Goal: Task Accomplishment & Management: Manage account settings

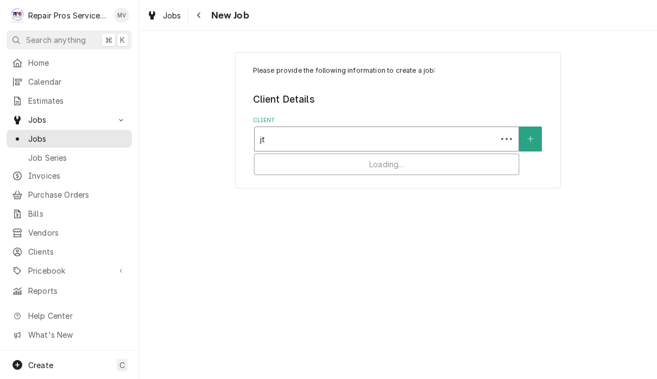
type input "j"
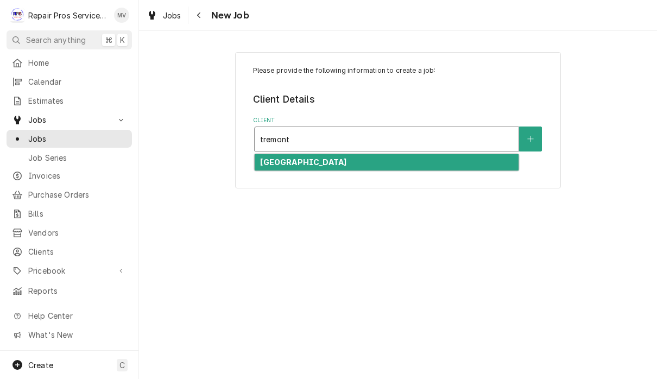
click at [437, 158] on div "Tremont Tavern" at bounding box center [387, 162] width 264 height 17
type input "tremont"
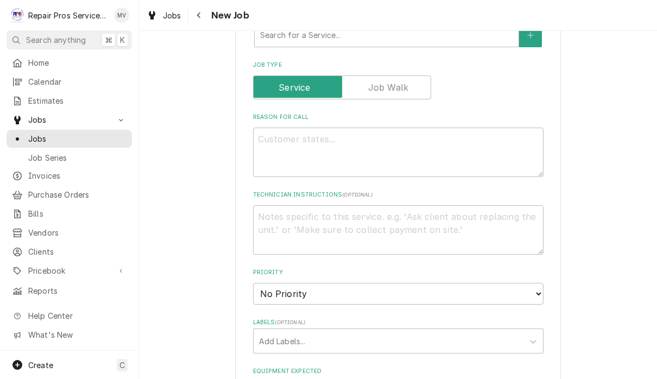
scroll to position [325, 0]
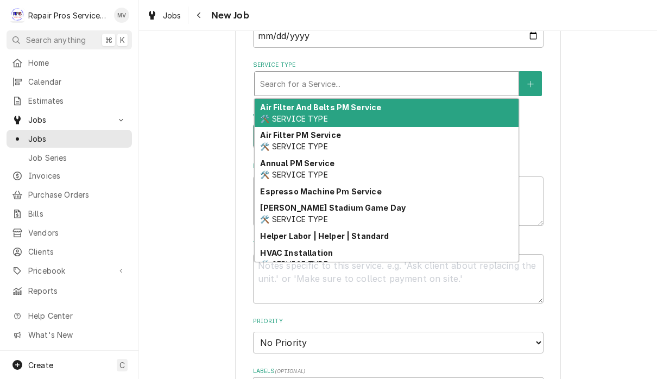
type textarea "x"
type input "d"
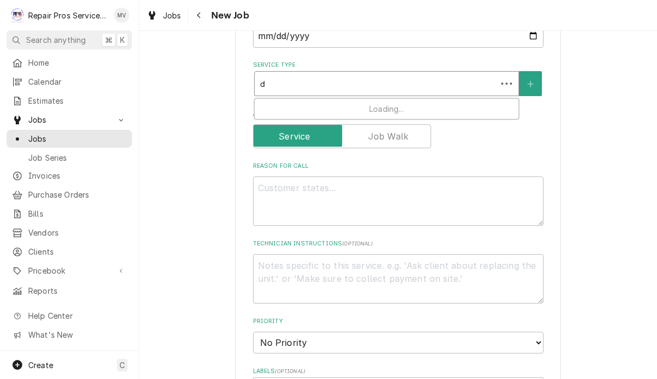
type textarea "x"
type input "di"
type textarea "x"
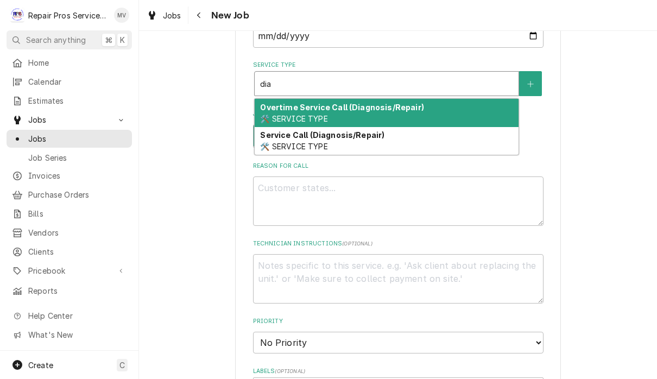
click at [419, 145] on div "Service Call (Diagnosis/Repair) 🛠️ SERVICE TYPE" at bounding box center [387, 141] width 264 height 28
type input "dia"
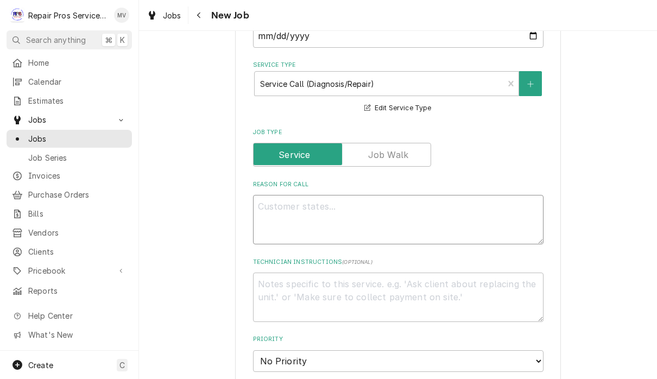
click at [421, 220] on textarea "Reason For Call" at bounding box center [398, 219] width 291 height 49
type textarea "x"
type textarea "F"
type textarea "x"
type textarea "Fl"
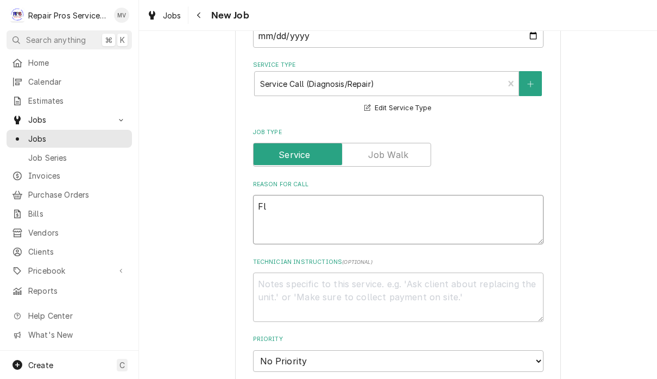
type textarea "x"
type textarea "Flo"
type textarea "x"
type textarea "Fl"
type textarea "x"
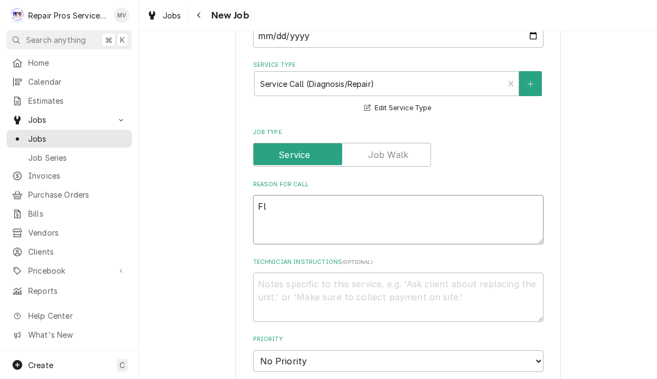
type textarea "F"
type textarea "x"
type textarea "L"
type textarea "x"
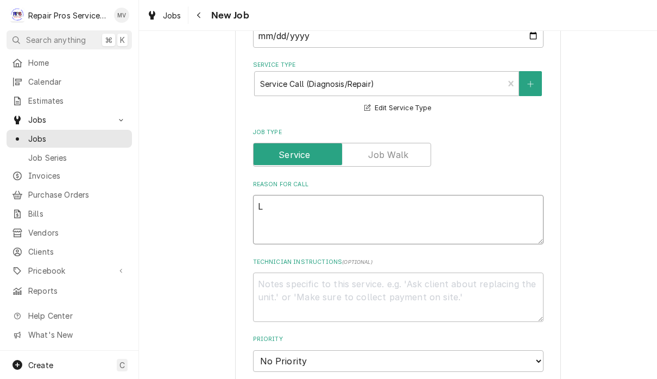
type textarea "Lo"
type textarea "x"
type textarea "Low"
type textarea "x"
type textarea "Low b"
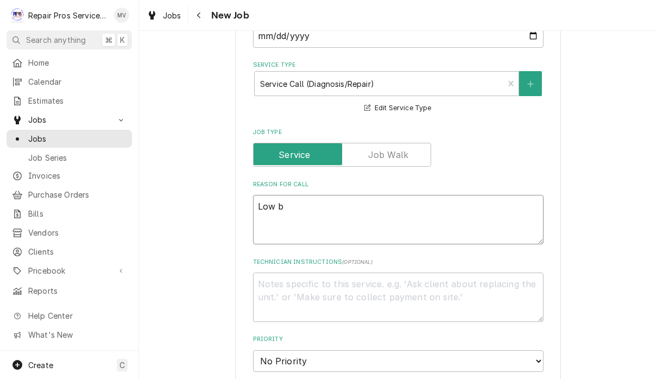
type textarea "x"
type textarea "Low bo"
type textarea "x"
type textarea "Low boy"
type textarea "x"
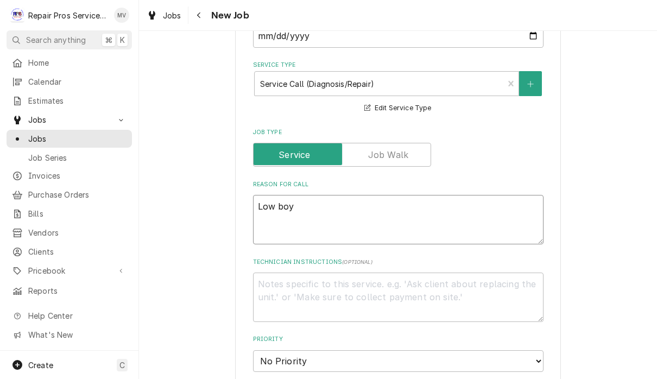
type textarea "Low boy"
type textarea "x"
type textarea "Low boy c"
type textarea "x"
type textarea "Low boy co"
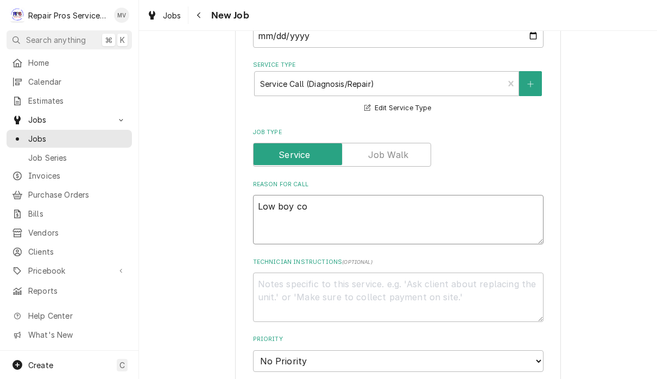
type textarea "x"
type textarea "Low boy coo"
type textarea "x"
type textarea "Low boy cool"
type textarea "x"
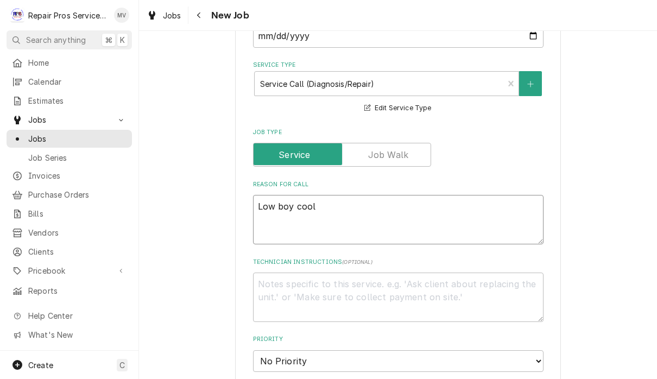
type textarea "Low boy coole"
type textarea "x"
type textarea "Low boy cooler"
type textarea "x"
type textarea "Low boy cooler"
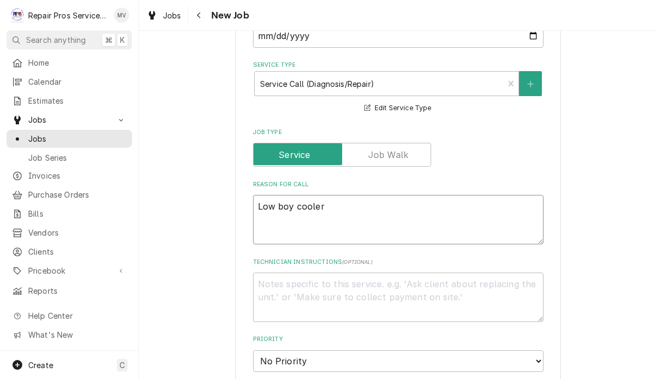
type textarea "x"
type textarea "Low boy cooler a"
type textarea "x"
type textarea "Low boy cooler an"
type textarea "x"
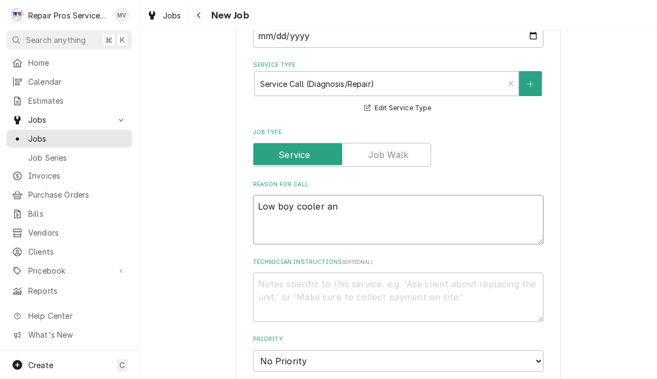
type textarea "Low boy cooler and"
type textarea "x"
type textarea "Low boy cooler and"
type textarea "x"
type textarea "Low boy cooler and a"
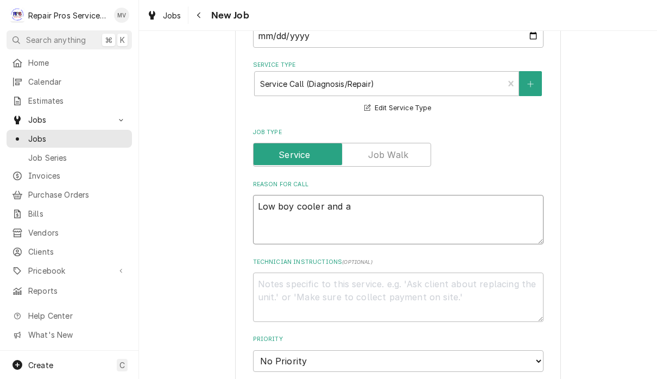
type textarea "x"
type textarea "Low boy cooler and an"
type textarea "x"
type textarea "Low boy cooler and ano"
type textarea "x"
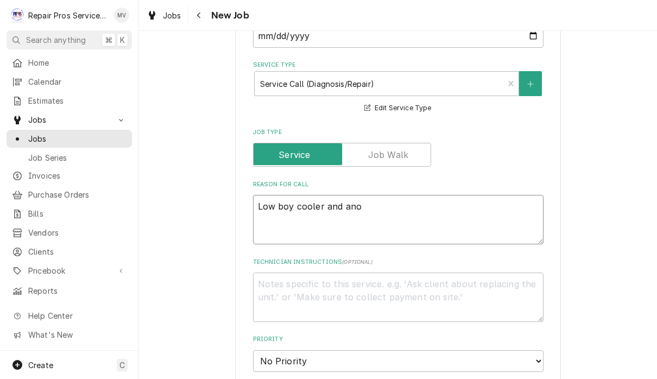
type textarea "Low boy cooler and anot"
type textarea "x"
type textarea "Low boy cooler and anoth"
type textarea "x"
type textarea "Low boy cooler and anothe"
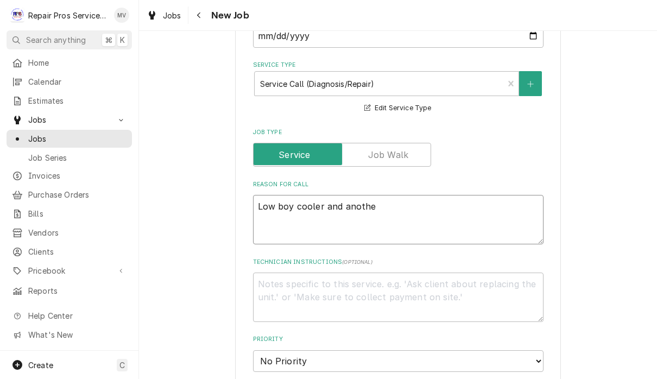
type textarea "x"
type textarea "Low boy cooler and another"
type textarea "x"
type textarea "Low boy cooler and another"
type textarea "x"
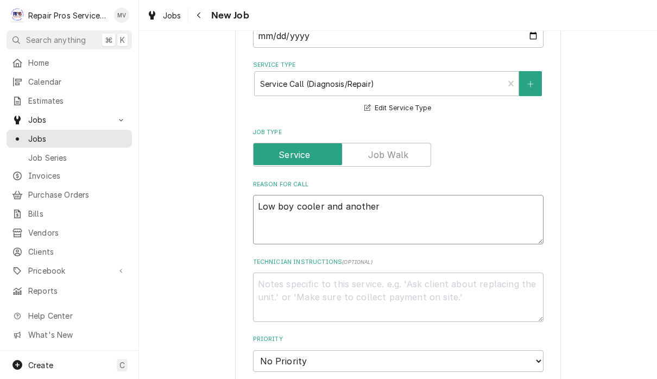
type textarea "Low boy cooler and another c"
type textarea "x"
type textarea "Low boy cooler and another co"
type textarea "x"
type textarea "Low boy cooler and another coo"
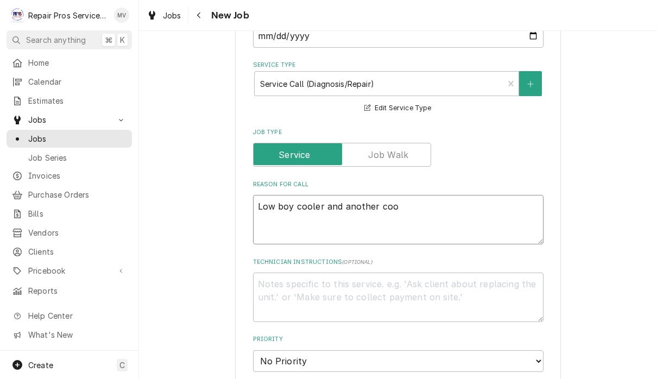
type textarea "x"
type textarea "Low boy cooler and another cool"
type textarea "x"
type textarea "Low boy cooler and another coole"
type textarea "x"
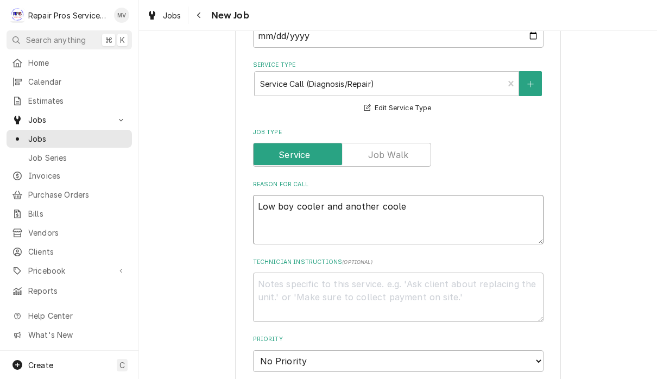
type textarea "Low boy cooler and another cooler"
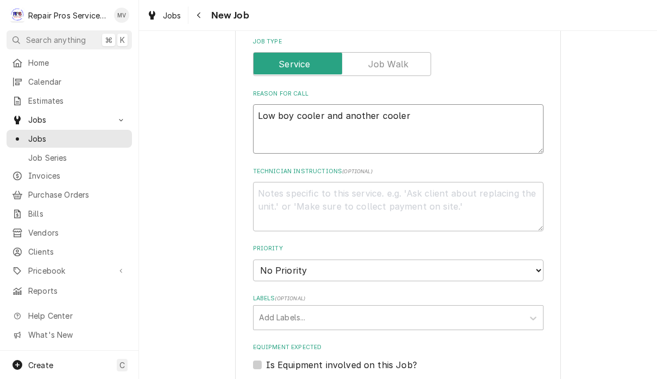
scroll to position [424, 0]
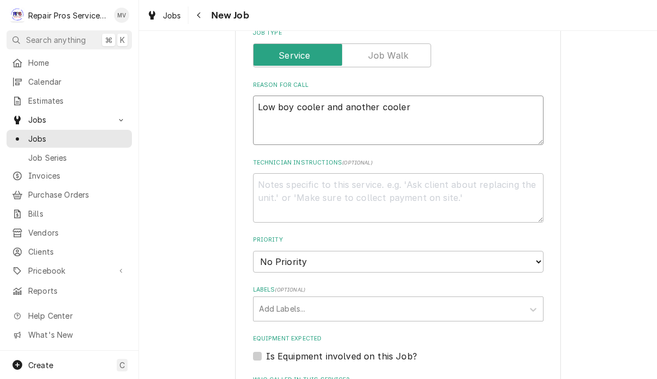
click at [266, 101] on textarea "Low boy cooler and another cooler" at bounding box center [398, 120] width 291 height 49
type textarea "x"
type textarea "LLow boy cooler and another cooler"
type textarea "x"
type textarea "LoLow boy cooler and another cooler"
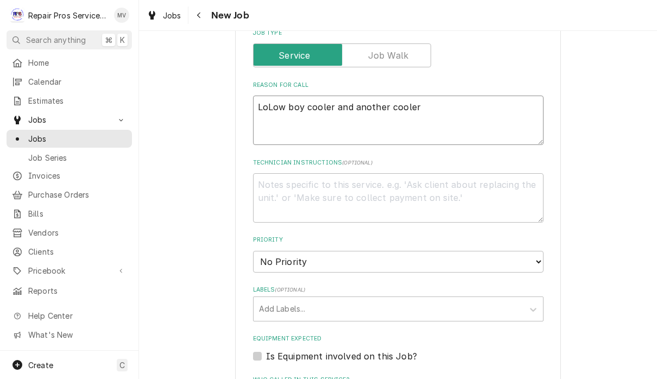
type textarea "x"
type textarea "LooLow boy cooler and another cooler"
type textarea "x"
type textarea "LookLow boy cooler and another cooler"
type textarea "x"
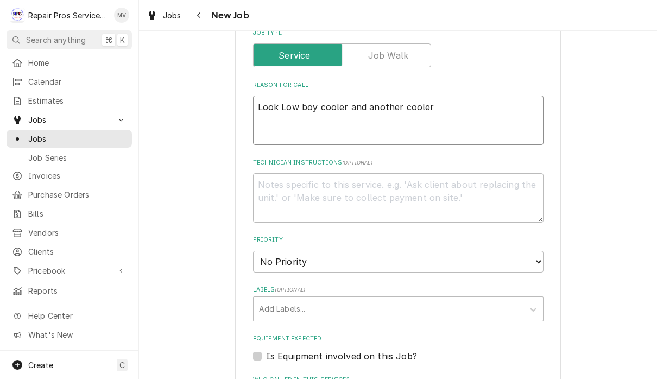
type textarea "Look aLow boy cooler and another cooler"
type textarea "x"
type textarea "Look atLow boy cooler and another cooler"
type textarea "x"
type textarea "Look atyLow boy cooler and another cooler"
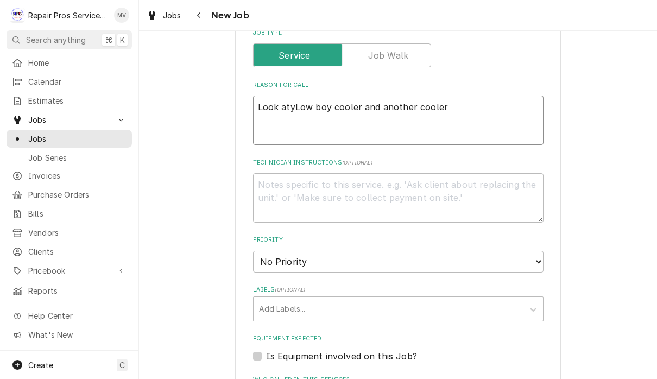
type textarea "x"
type textarea "Look at Low boy cooler and another cooler"
type textarea "x"
type textarea "Look at Low boy cooler and another cooler"
click at [324, 251] on select "No Priority Urgent High Medium Low" at bounding box center [398, 262] width 291 height 22
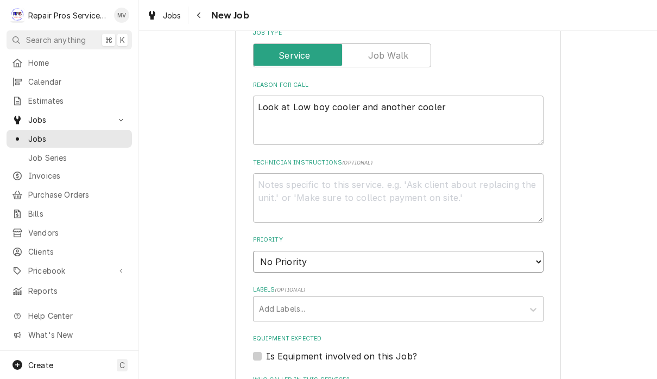
select select "3"
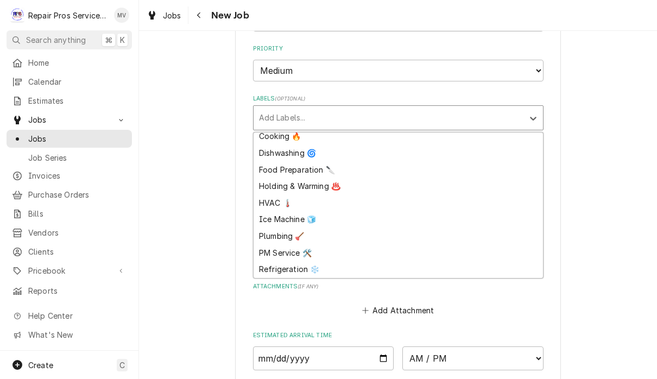
scroll to position [621, 0]
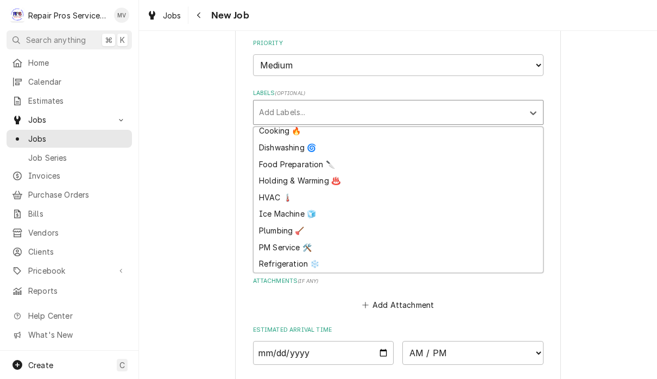
click at [292, 256] on div "Refrigeration ❄️" at bounding box center [399, 264] width 290 height 17
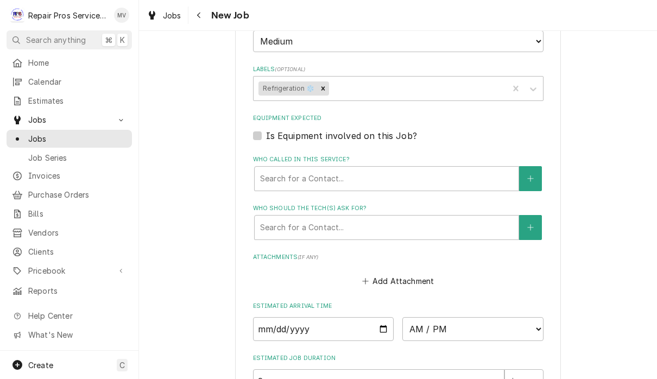
type textarea "x"
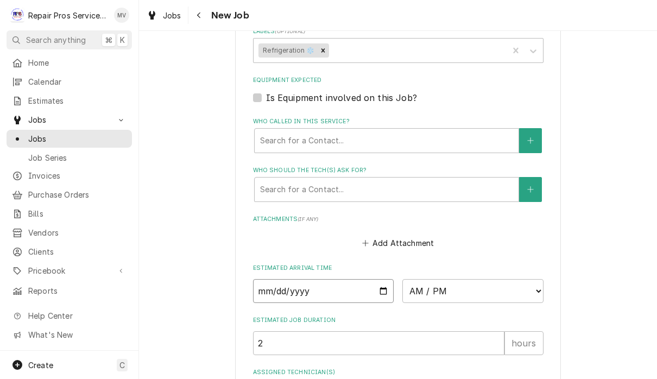
click at [304, 279] on input "Date" at bounding box center [323, 291] width 141 height 24
type input "2025-10-13"
type textarea "x"
click at [423, 281] on select "AM / PM 6:00 AM 6:15 AM 6:30 AM 6:45 AM 7:00 AM 7:15 AM 7:30 AM 7:45 AM 8:00 AM…" at bounding box center [473, 291] width 141 height 24
select select "10:30:00"
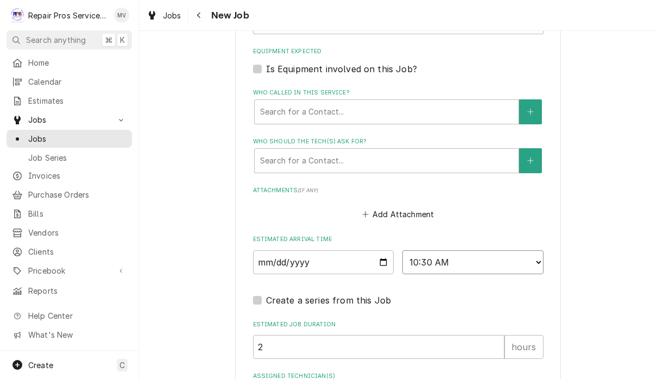
scroll to position [757, 0]
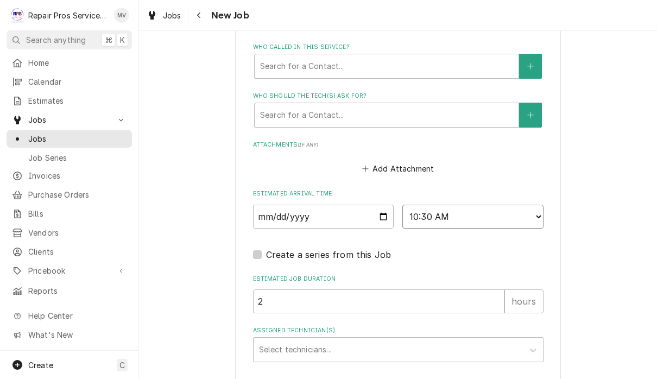
click at [413, 205] on select "AM / PM 6:00 AM 6:15 AM 6:30 AM 6:45 AM 7:00 AM 7:15 AM 7:30 AM 7:45 AM 8:00 AM…" at bounding box center [473, 217] width 141 height 24
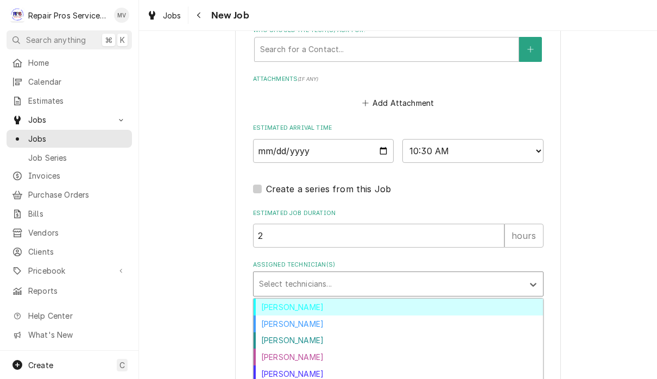
scroll to position [823, 0]
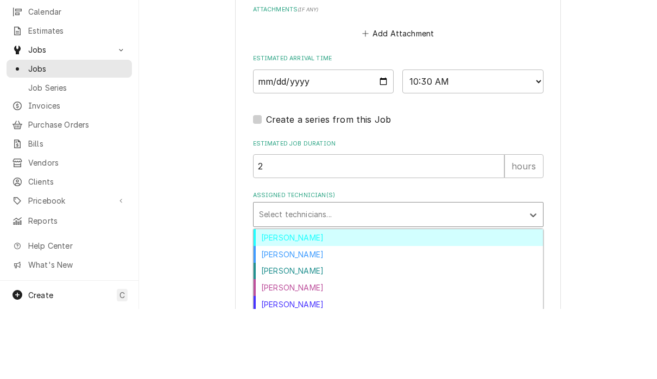
click at [296, 316] on div "Caleb Kvale" at bounding box center [399, 324] width 290 height 17
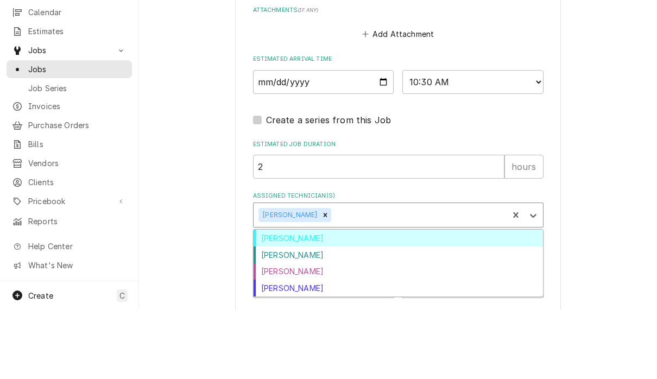
scroll to position [0, 0]
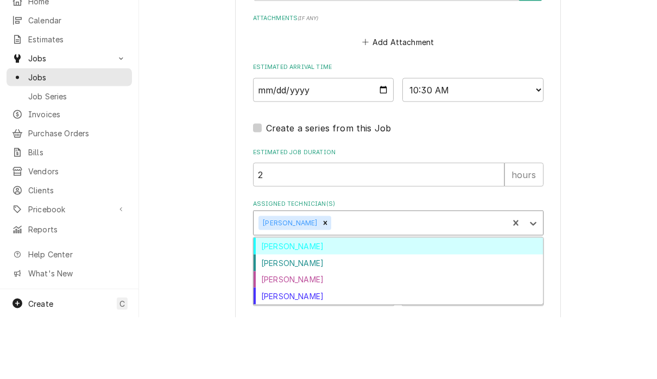
click at [314, 316] on div "Colten McCurry" at bounding box center [399, 324] width 290 height 17
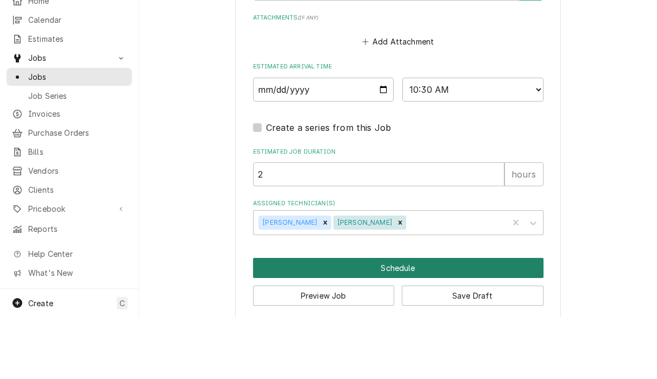
click at [425, 320] on button "Schedule" at bounding box center [398, 330] width 291 height 20
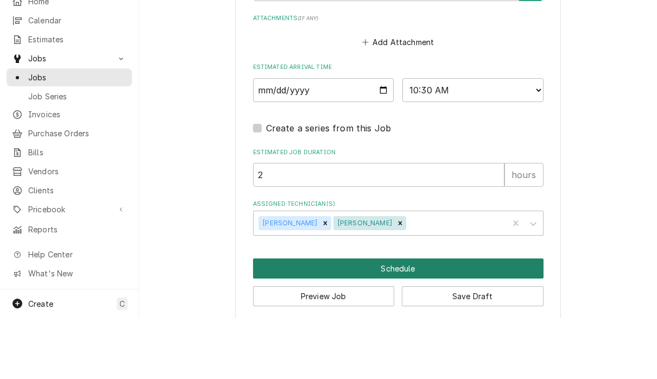
scroll to position [812, 0]
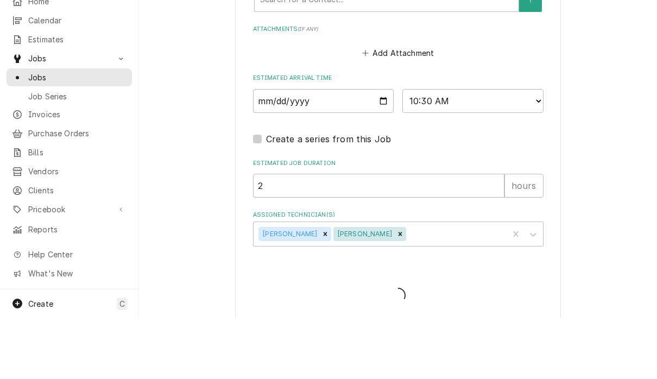
type textarea "x"
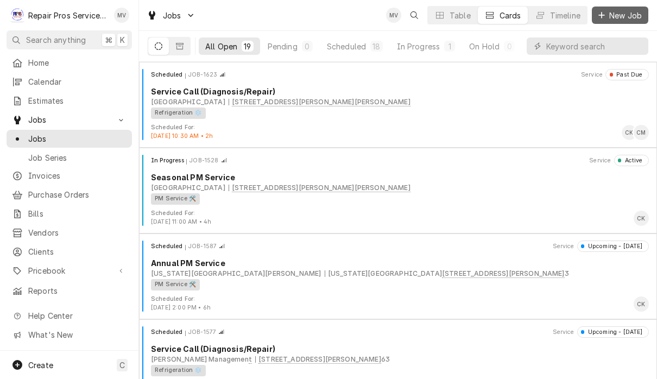
click at [631, 14] on span "New Job" at bounding box center [625, 15] width 37 height 11
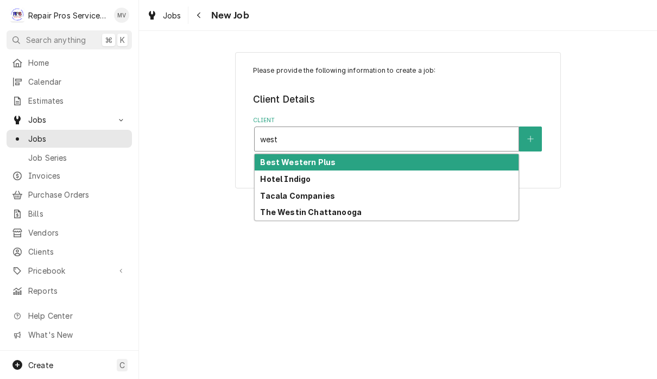
click at [340, 216] on strong "The Westin Chattanooga" at bounding box center [311, 212] width 102 height 9
type input "west"
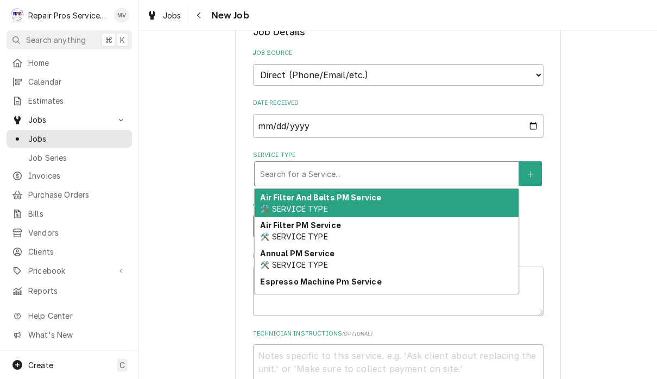
scroll to position [272, 0]
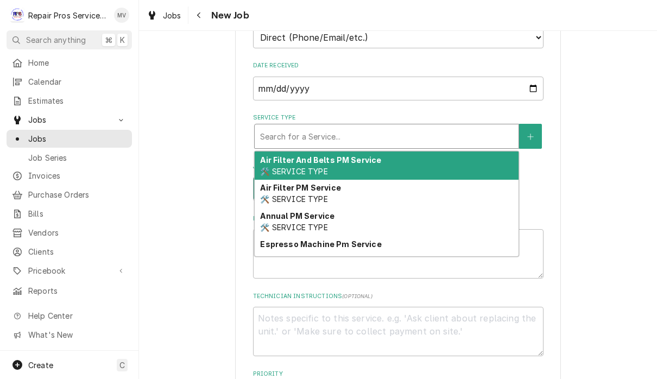
type textarea "x"
type input "p"
type textarea "x"
type input "pa"
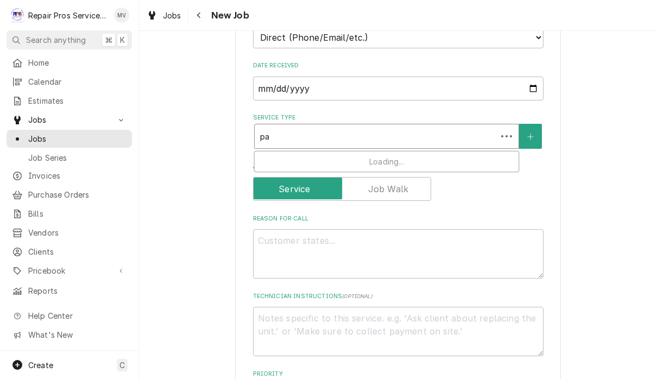
type textarea "x"
type input "par"
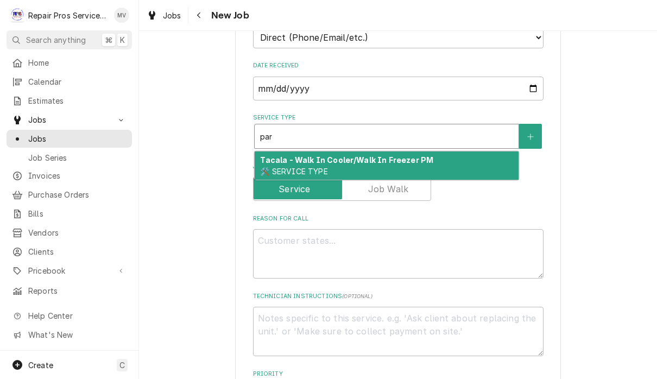
type textarea "x"
type input "pa"
type textarea "x"
type input "p"
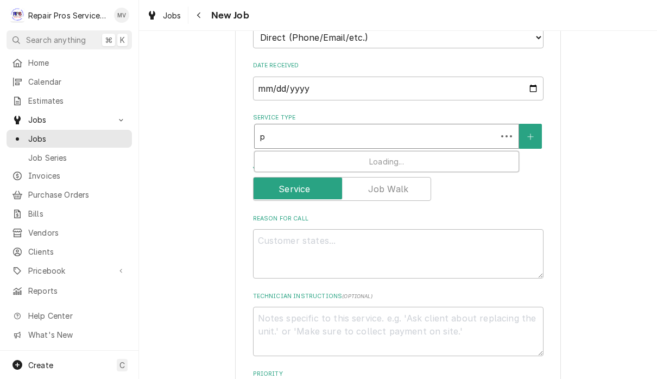
type textarea "x"
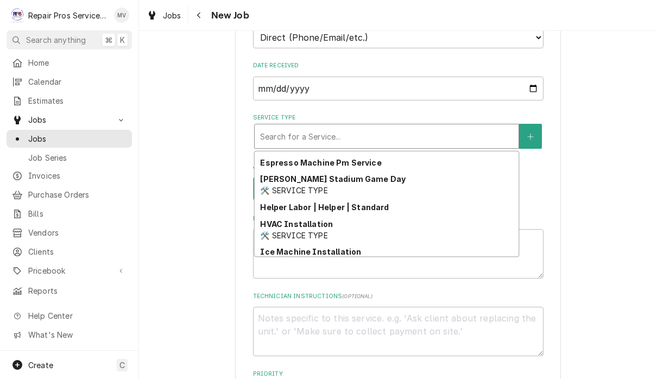
scroll to position [85, 0]
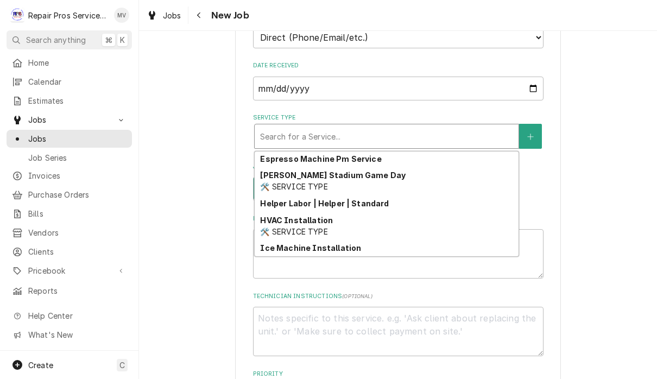
type textarea "x"
type input "d"
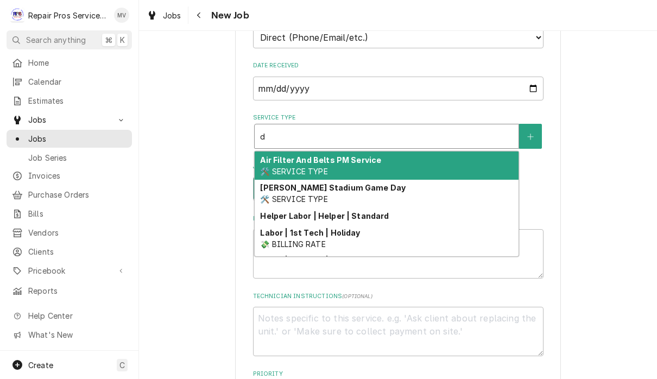
type textarea "x"
type input "di"
type textarea "x"
type input "dia"
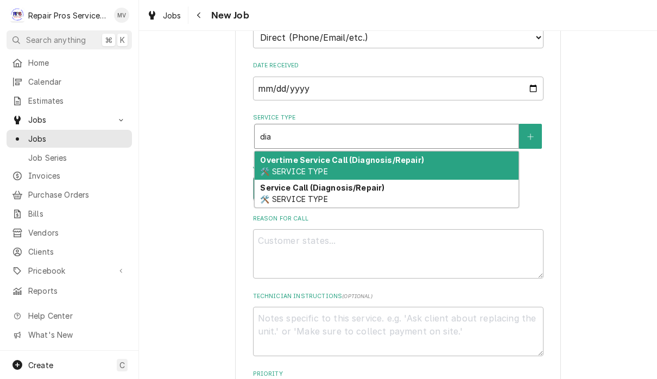
type textarea "x"
type input "di"
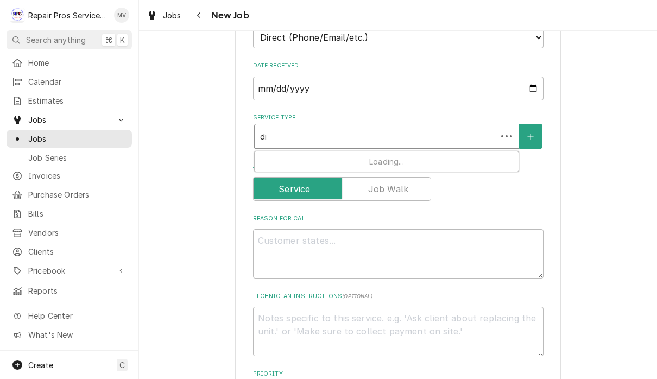
type textarea "x"
type input "d"
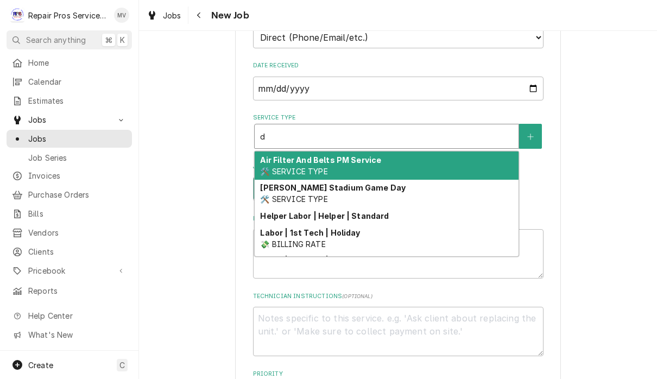
type textarea "x"
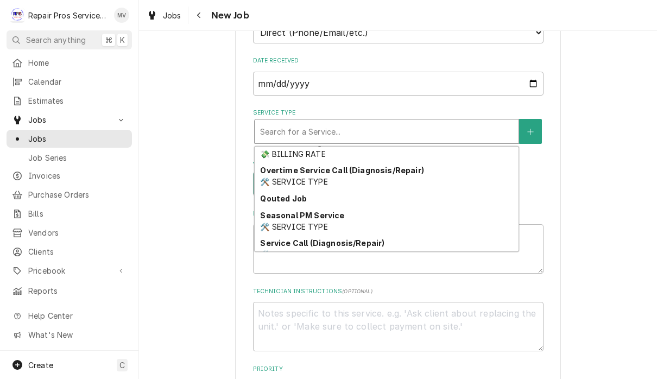
scroll to position [936, 0]
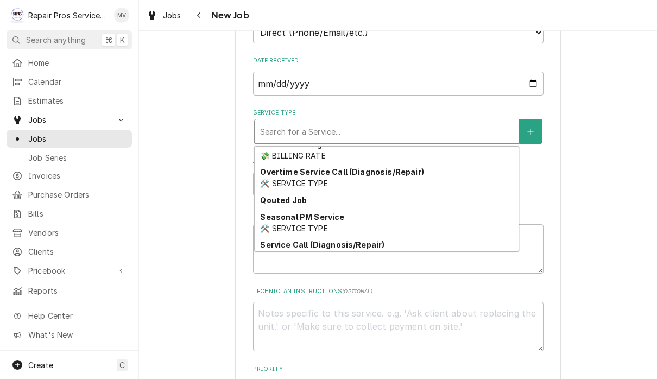
click at [288, 196] on strong "Qouted Job" at bounding box center [283, 200] width 47 height 9
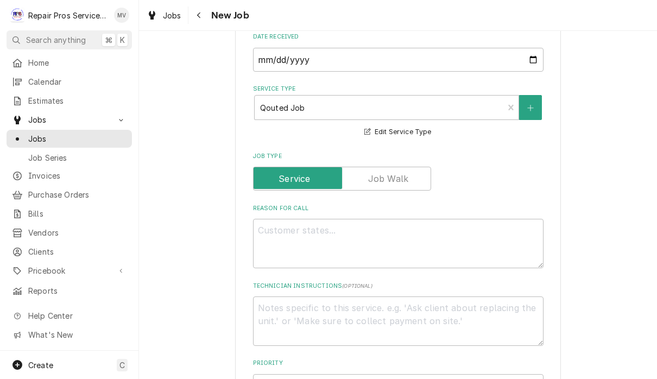
scroll to position [316, 0]
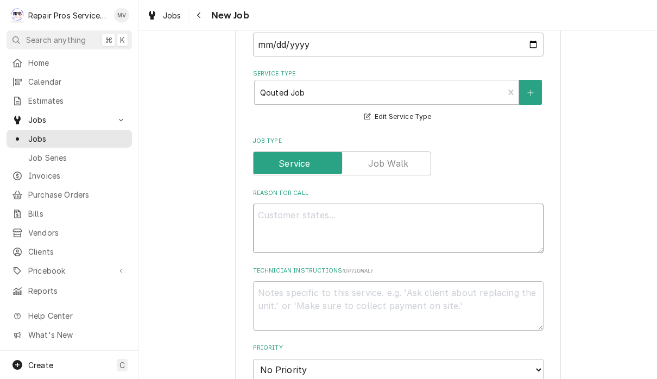
click at [288, 221] on textarea "Reason For Call" at bounding box center [398, 228] width 291 height 49
type textarea "x"
type textarea "M"
type textarea "x"
type textarea "Mo"
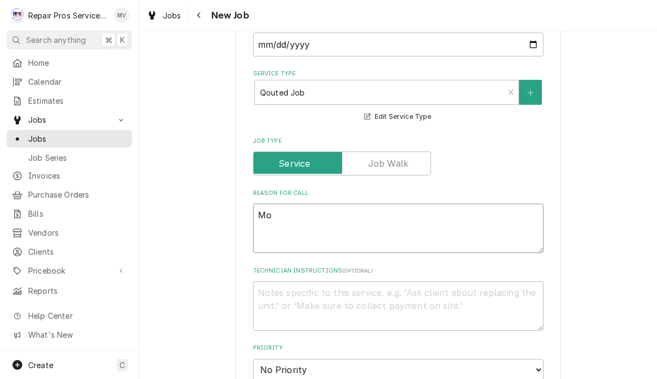
type textarea "x"
type textarea "Mot"
type textarea "x"
type textarea "Moto"
type textarea "x"
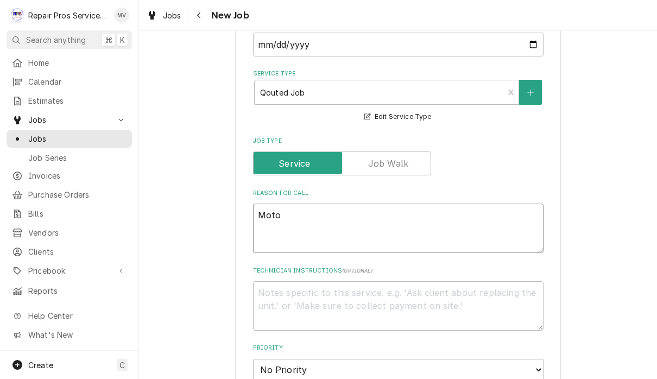
type textarea "Motor"
type textarea "x"
type textarea "Motor"
type textarea "x"
type textarea "Motor -"
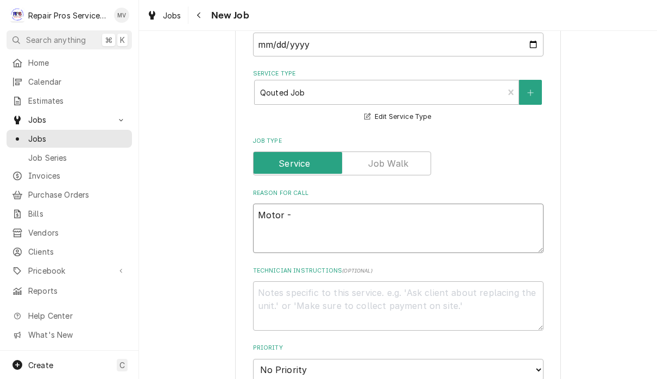
type textarea "x"
type textarea "Motor - p"
type textarea "x"
type textarea "Motor - pa"
type textarea "x"
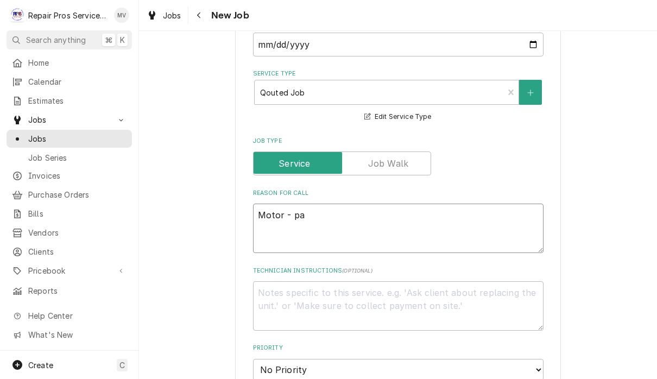
type textarea "Motor - par"
type textarea "x"
type textarea "Motor - part"
type textarea "x"
type textarea "Motor - parts"
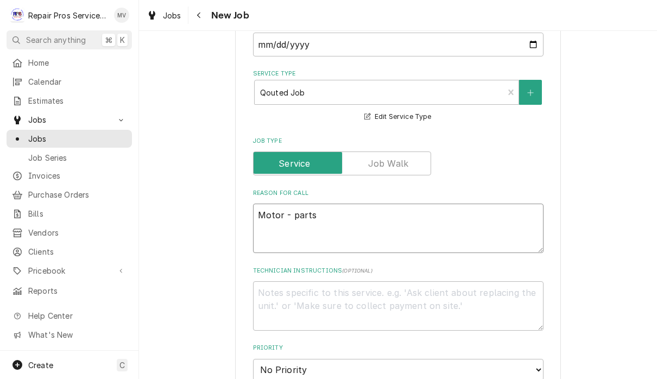
type textarea "x"
type textarea "Motor - parts"
type textarea "x"
type textarea "Motor - parts o"
type textarea "x"
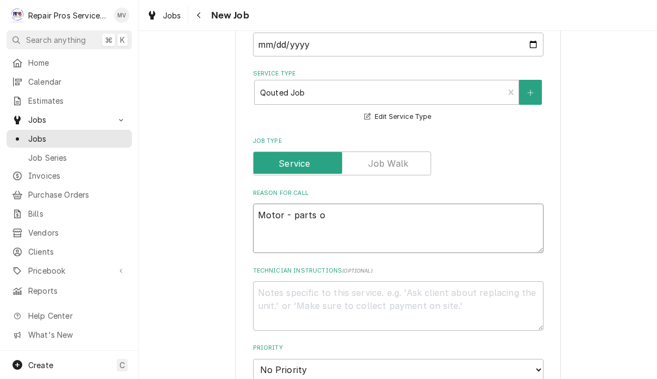
type textarea "Motor - parts on"
type textarea "x"
type textarea "Motor - parts onl"
type textarea "x"
type textarea "Motor - parts only"
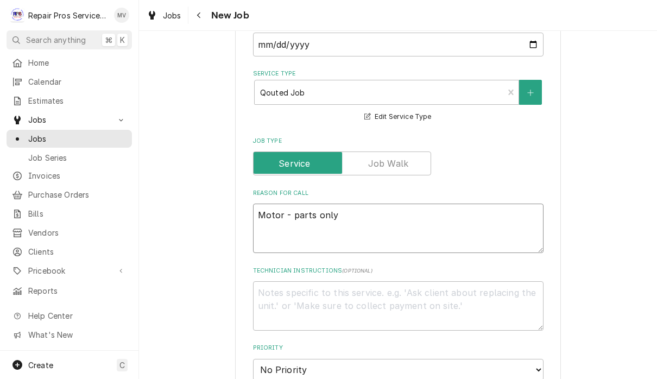
type textarea "x"
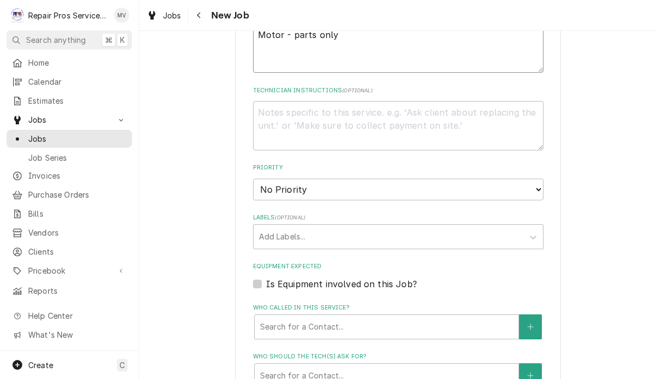
scroll to position [574, 0]
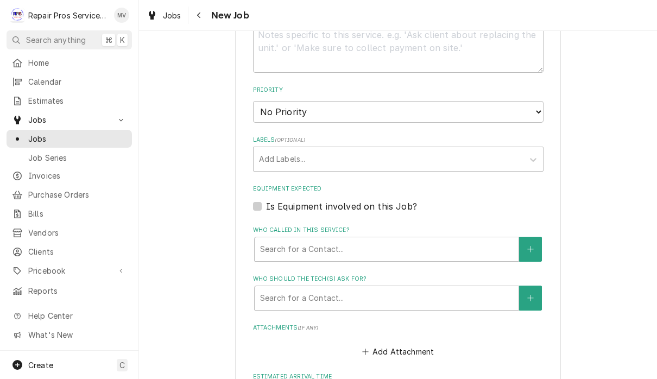
type textarea "Motor - parts only"
click at [491, 101] on select "No Priority Urgent High Medium Low" at bounding box center [398, 112] width 291 height 22
select select "4"
click at [594, 249] on div "Please provide the following information to create a job: Client Details Client…" at bounding box center [398, 37] width 518 height 1139
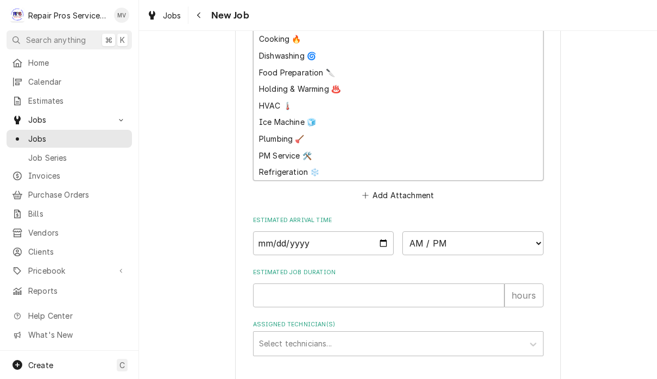
scroll to position [735, 0]
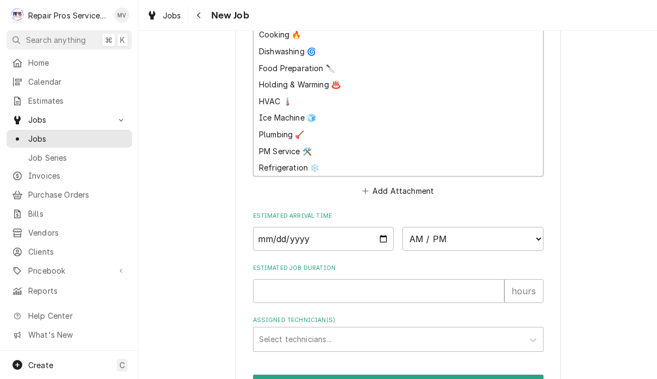
click at [295, 160] on div "Refrigeration ❄️" at bounding box center [399, 168] width 290 height 17
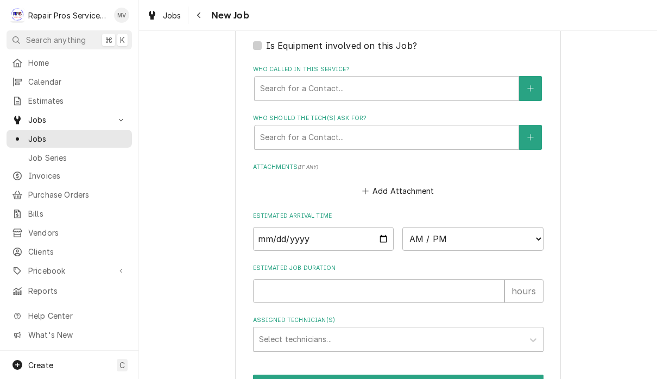
type textarea "x"
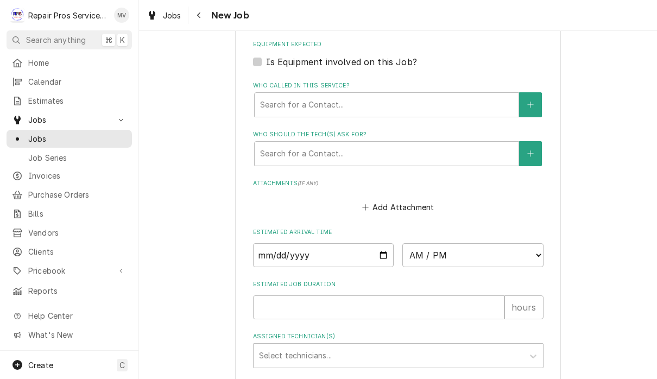
scroll to position [737, 0]
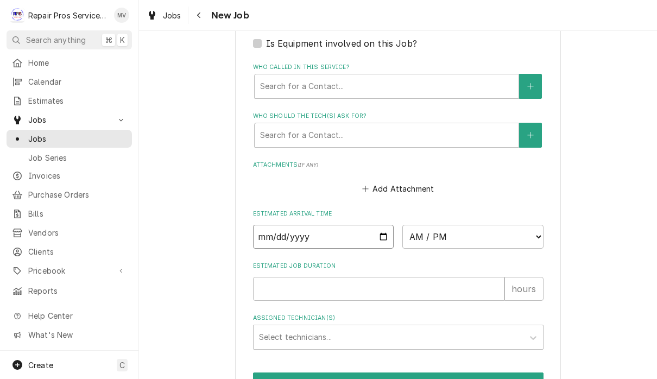
click at [286, 229] on input "Date" at bounding box center [323, 237] width 141 height 24
type input "2025-10-13"
type textarea "x"
click at [410, 227] on select "AM / PM 6:00 AM 6:15 AM 6:30 AM 6:45 AM 7:00 AM 7:15 AM 7:30 AM 7:45 AM 8:00 AM…" at bounding box center [473, 237] width 141 height 24
select select "12:15:00"
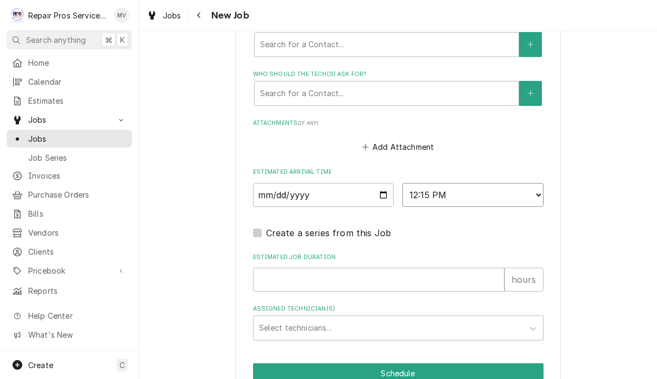
scroll to position [809, 0]
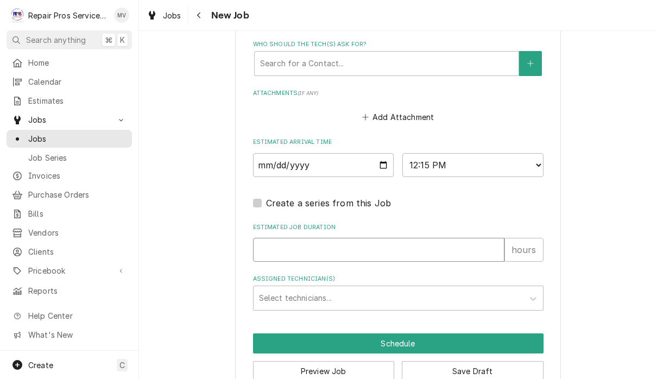
click at [292, 239] on input "Estimated Job Duration" at bounding box center [379, 250] width 252 height 24
type textarea "x"
type input "1"
type textarea "x"
type input "1"
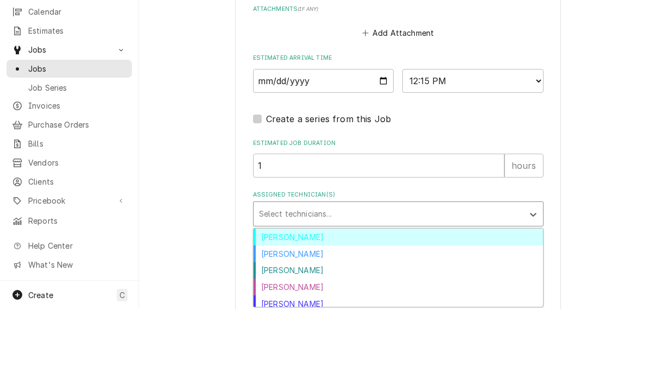
scroll to position [823, 0]
click at [280, 299] on div "[PERSON_NAME]" at bounding box center [399, 307] width 290 height 17
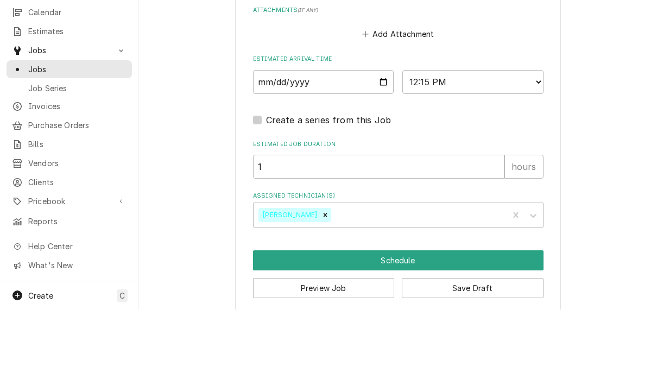
scroll to position [0, 0]
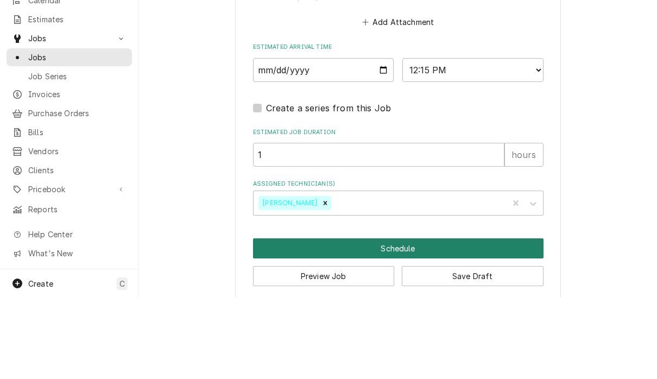
click at [410, 320] on button "Schedule" at bounding box center [398, 330] width 291 height 20
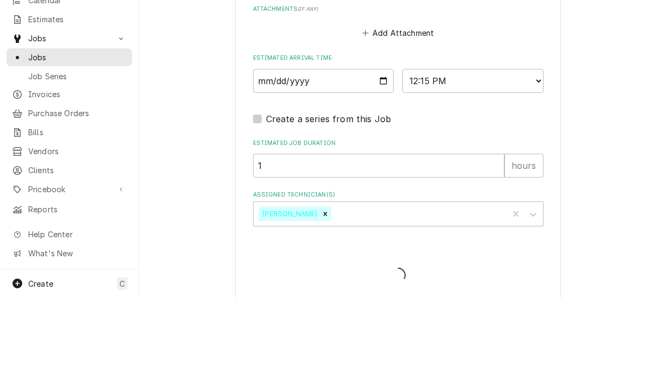
type textarea "x"
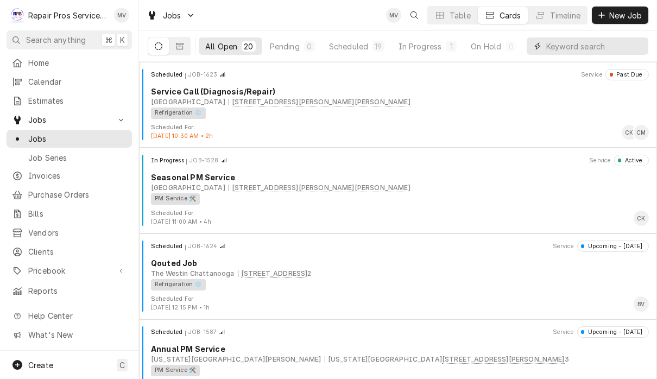
click at [590, 49] on input "Dynamic Content Wrapper" at bounding box center [595, 45] width 97 height 17
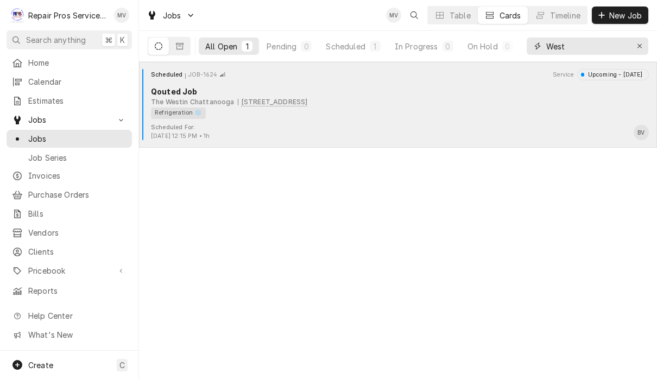
type input "West"
click at [451, 108] on div "Refrigeration ❄️" at bounding box center [396, 113] width 491 height 11
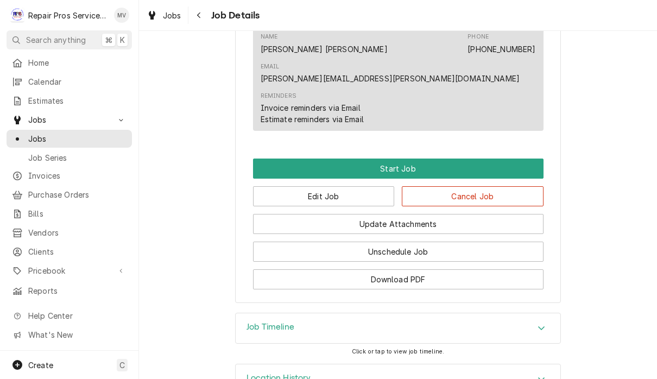
scroll to position [611, 0]
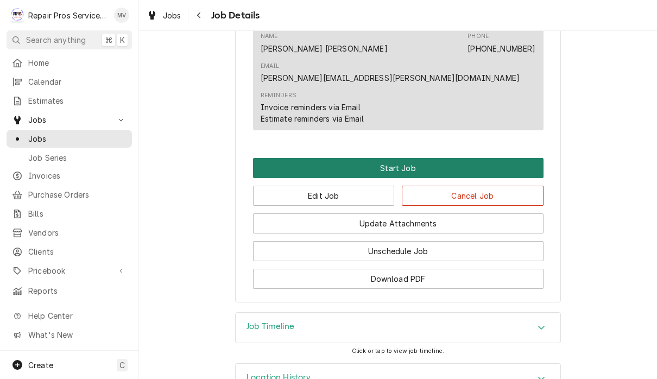
click at [436, 158] on button "Start Job" at bounding box center [398, 168] width 291 height 20
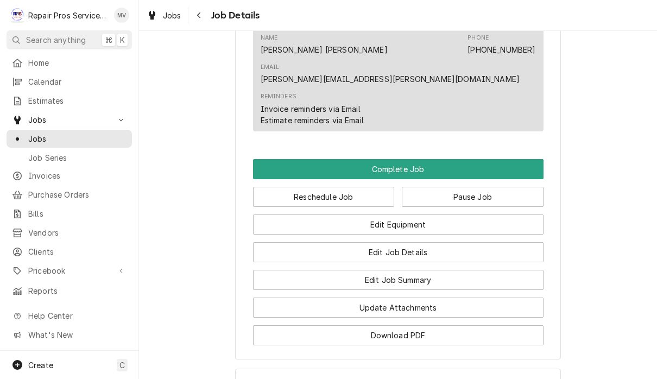
scroll to position [668, 0]
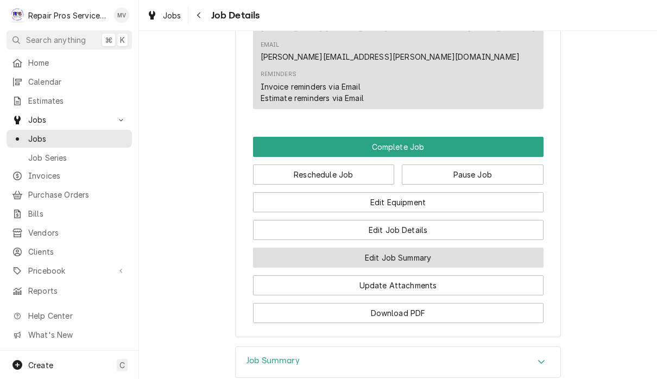
click at [459, 248] on button "Edit Job Summary" at bounding box center [398, 258] width 291 height 20
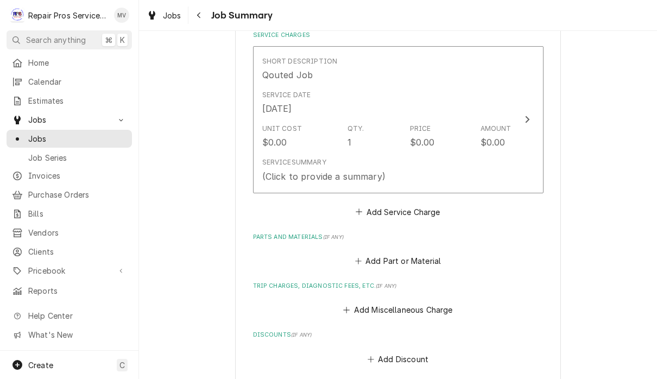
scroll to position [265, 0]
click at [410, 259] on button "Add Part or Material" at bounding box center [398, 260] width 90 height 15
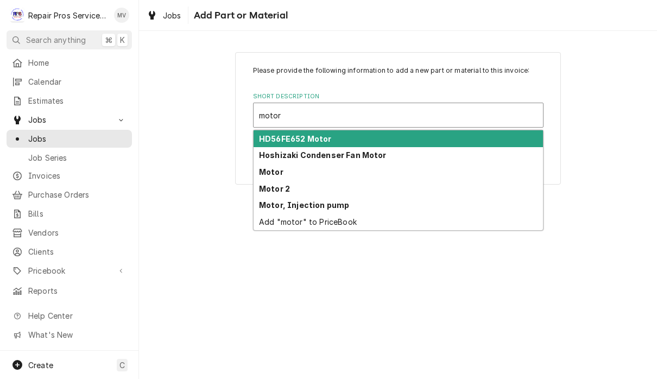
click at [269, 175] on strong "Motor" at bounding box center [271, 171] width 24 height 9
type input "motor"
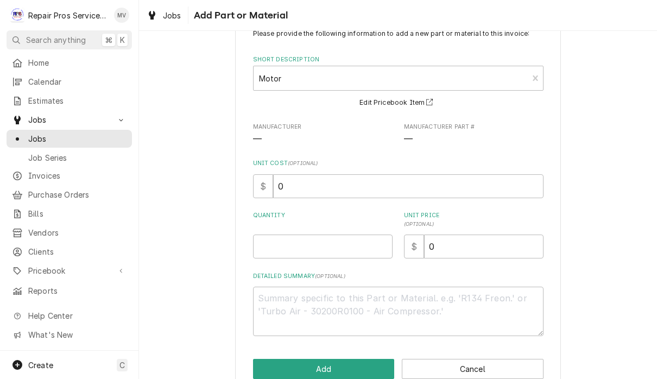
scroll to position [52, 0]
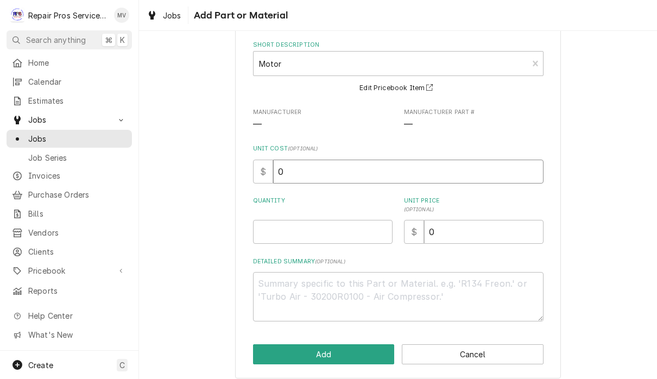
click at [303, 169] on input "0" at bounding box center [408, 172] width 271 height 24
click at [281, 225] on input "Quantity" at bounding box center [323, 232] width 140 height 24
type textarea "x"
type input "1"
click at [459, 230] on input "0" at bounding box center [484, 232] width 120 height 24
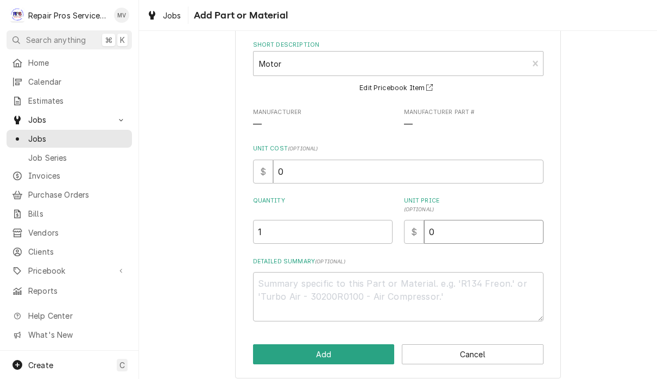
type textarea "x"
type input "9"
type textarea "x"
type input "97"
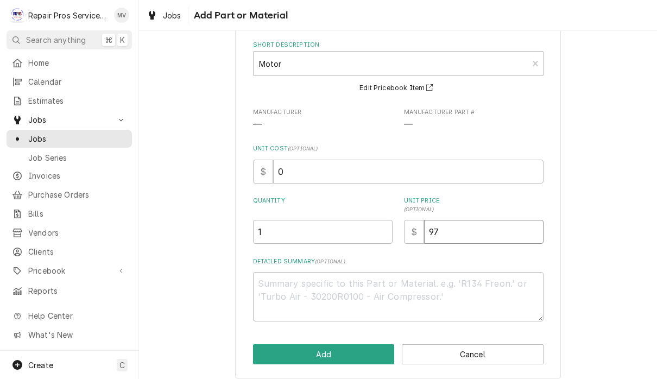
type textarea "x"
type input "975"
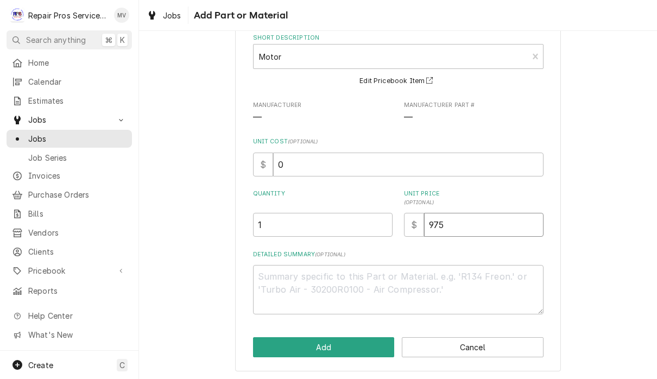
scroll to position [58, 0]
type textarea "x"
type input "975.0"
type textarea "x"
type input "975.00"
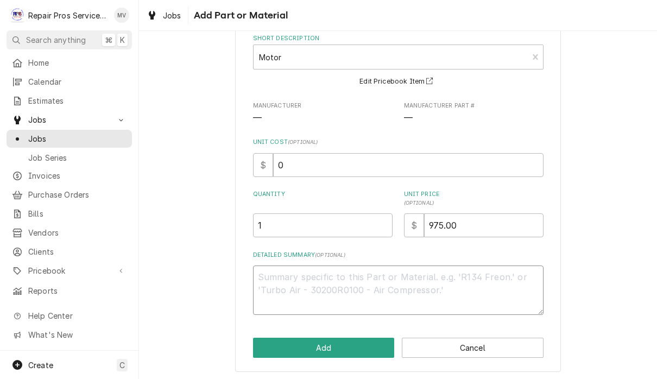
click at [279, 283] on textarea "Detailed Summary ( optional )" at bounding box center [398, 290] width 291 height 49
type textarea "x"
type textarea "U"
type textarea "x"
type textarea "US"
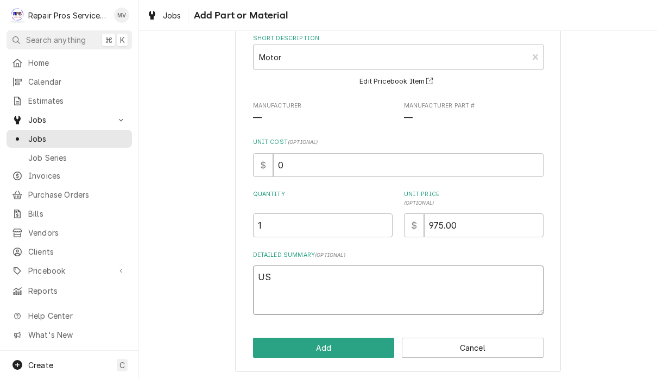
type textarea "x"
type textarea "US"
type textarea "x"
type textarea "US M"
type textarea "x"
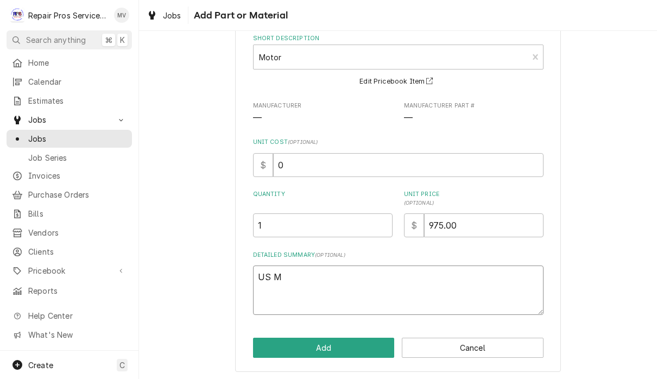
type textarea "US Mo"
type textarea "x"
type textarea "US Mot"
type textarea "x"
type textarea "US Motor"
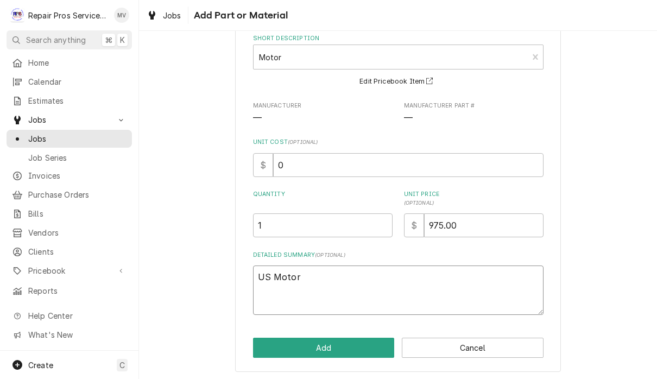
type textarea "x"
type textarea "US Motors"
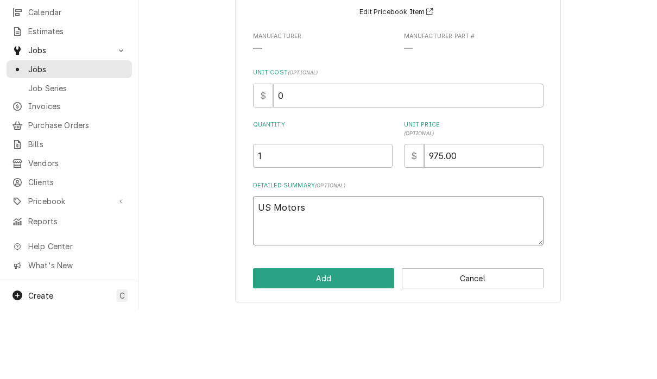
scroll to position [1, 0]
click at [339, 338] on button "Add" at bounding box center [324, 348] width 142 height 20
type textarea "x"
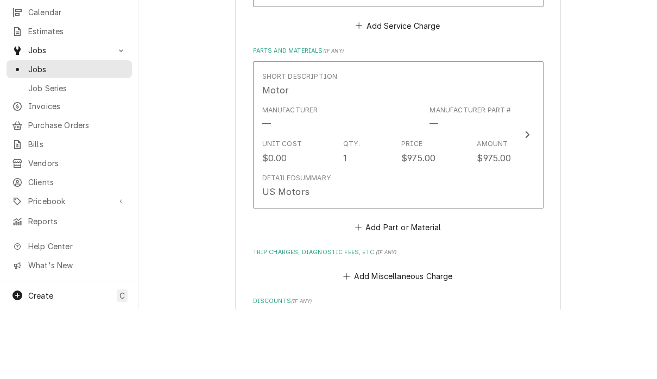
scroll to position [394, 0]
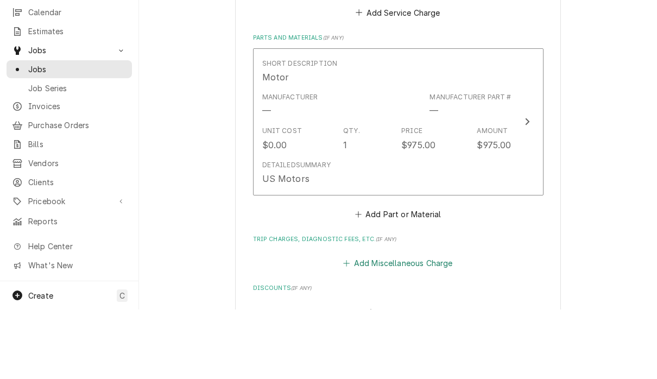
click at [427, 325] on button "Add Miscellaneous Charge" at bounding box center [398, 332] width 113 height 15
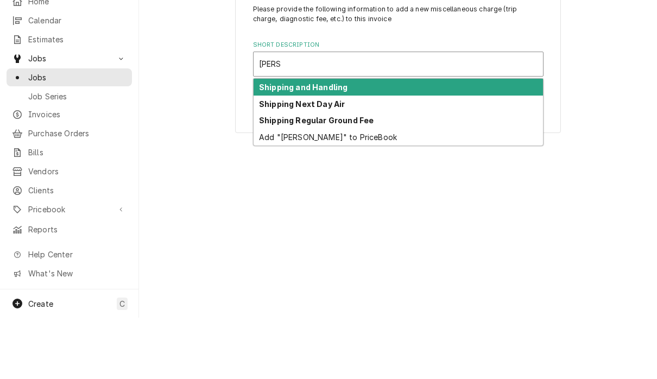
click at [369, 140] on div "Shipping and Handling" at bounding box center [399, 148] width 290 height 17
type input "shipp"
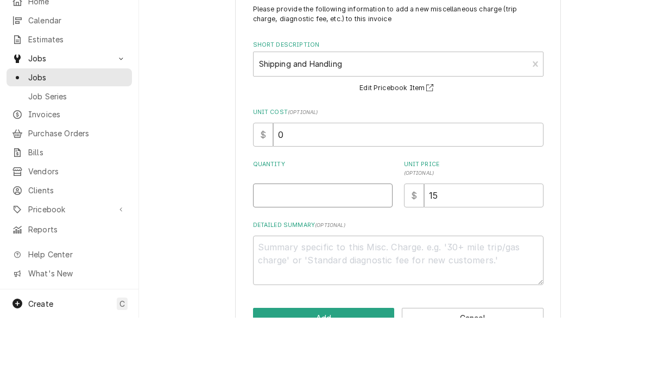
click at [329, 245] on input "Quantity" at bounding box center [323, 257] width 140 height 24
type textarea "x"
type input "1"
click at [466, 245] on input "15" at bounding box center [484, 257] width 120 height 24
type textarea "x"
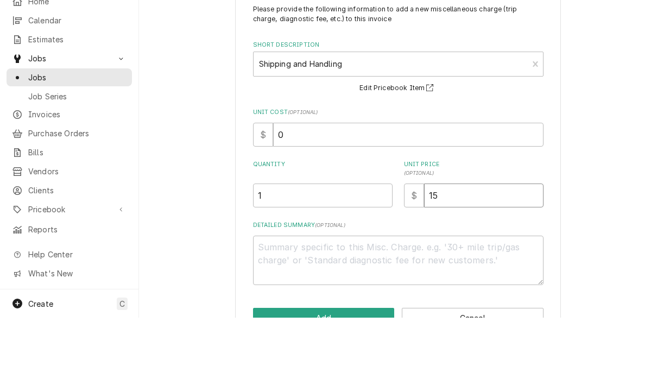
type input "1"
type textarea "x"
type input "4"
type textarea "x"
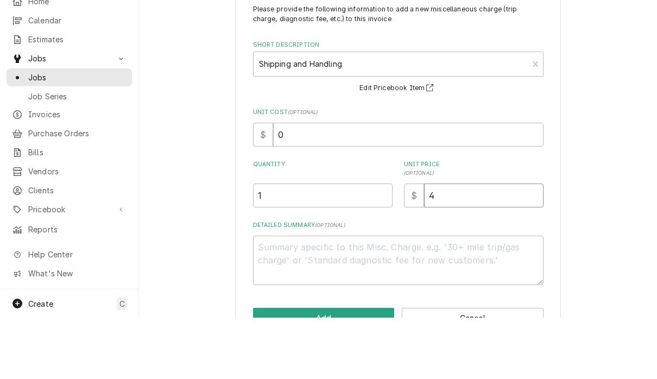
type input "45"
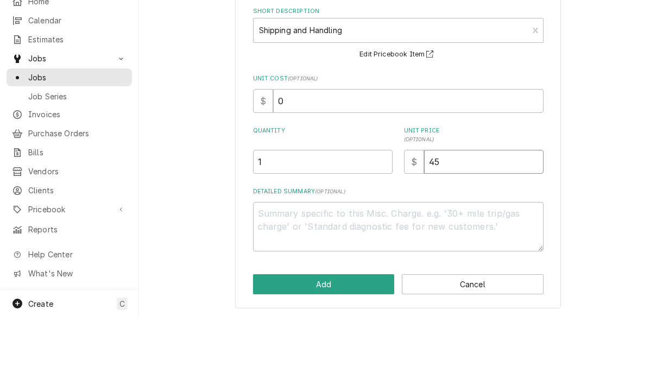
scroll to position [32, 0]
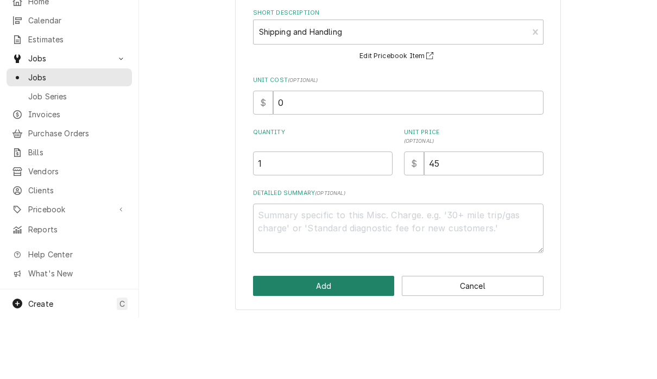
click at [341, 337] on button "Add" at bounding box center [324, 347] width 142 height 20
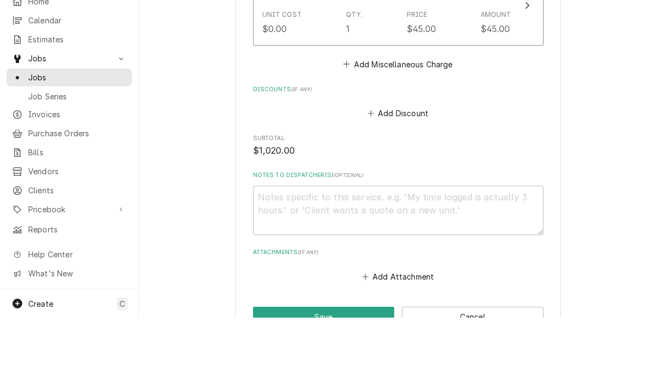
scroll to position [741, 0]
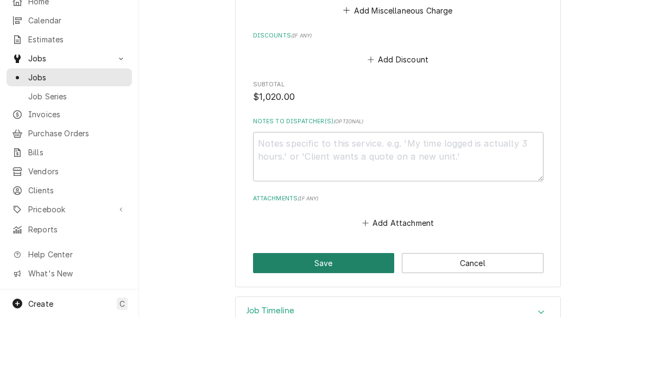
click at [344, 315] on button "Save" at bounding box center [324, 325] width 142 height 20
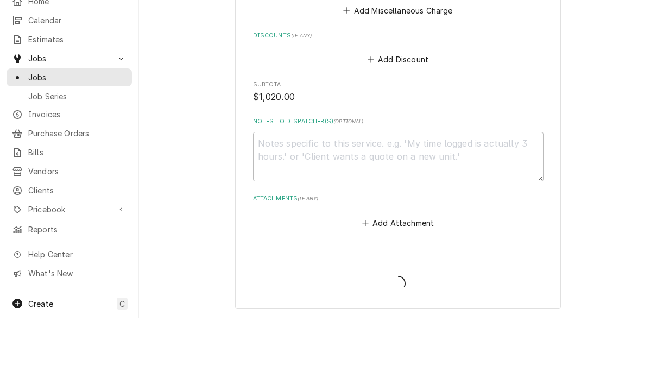
type textarea "x"
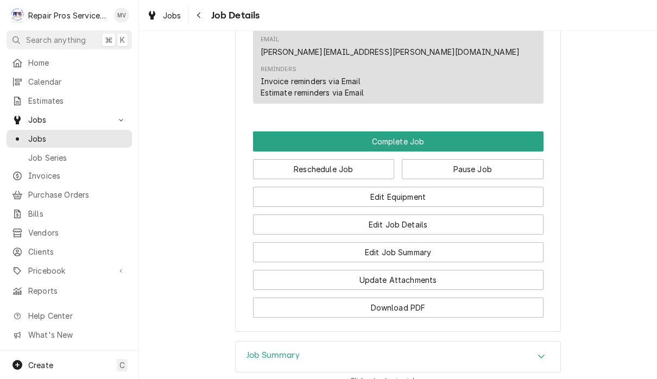
scroll to position [777, 0]
